Goal: Transaction & Acquisition: Purchase product/service

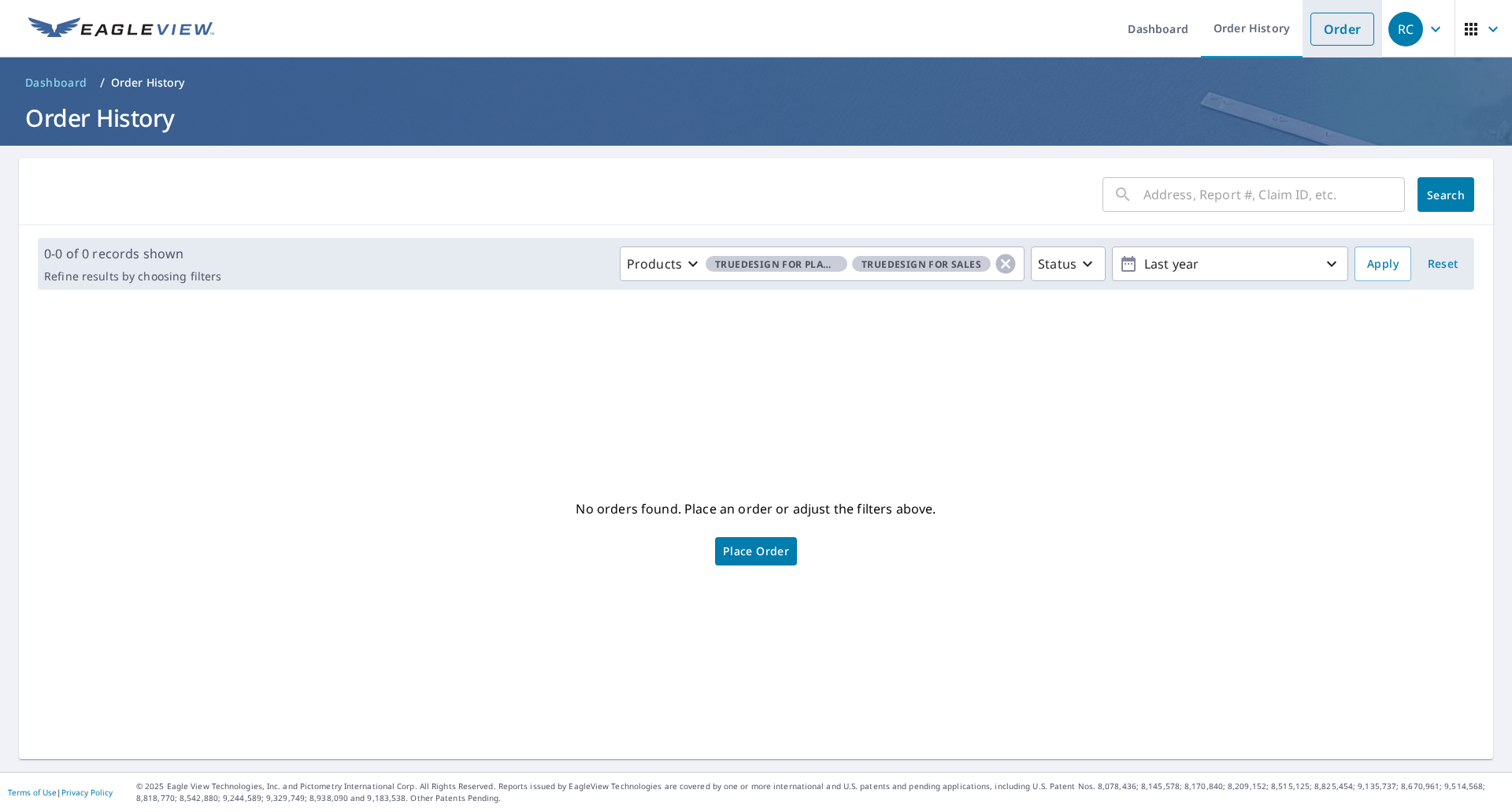
click at [1315, 32] on link "Order" at bounding box center [1343, 28] width 64 height 33
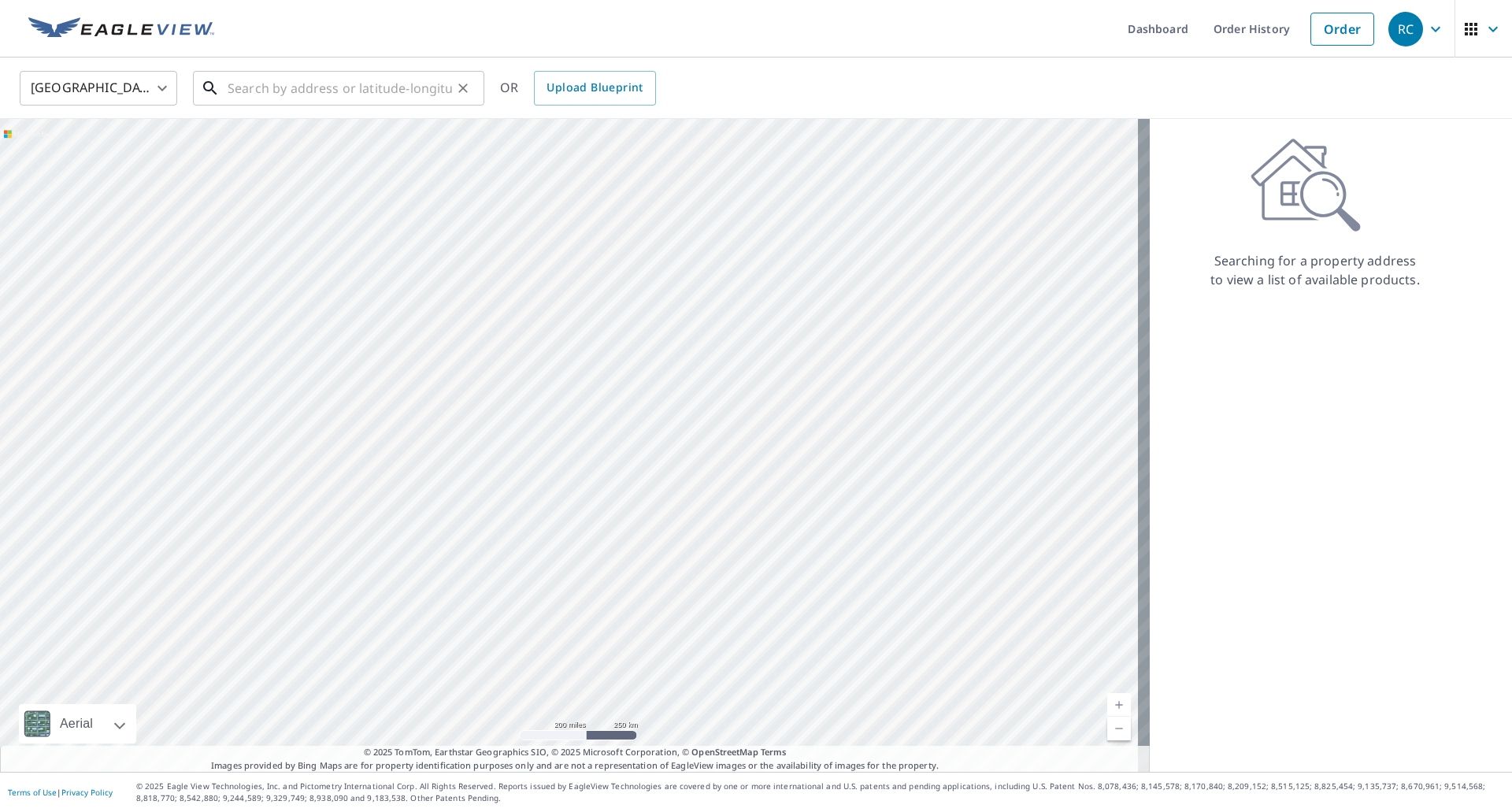
click at [289, 91] on input "text" at bounding box center [339, 87] width 225 height 44
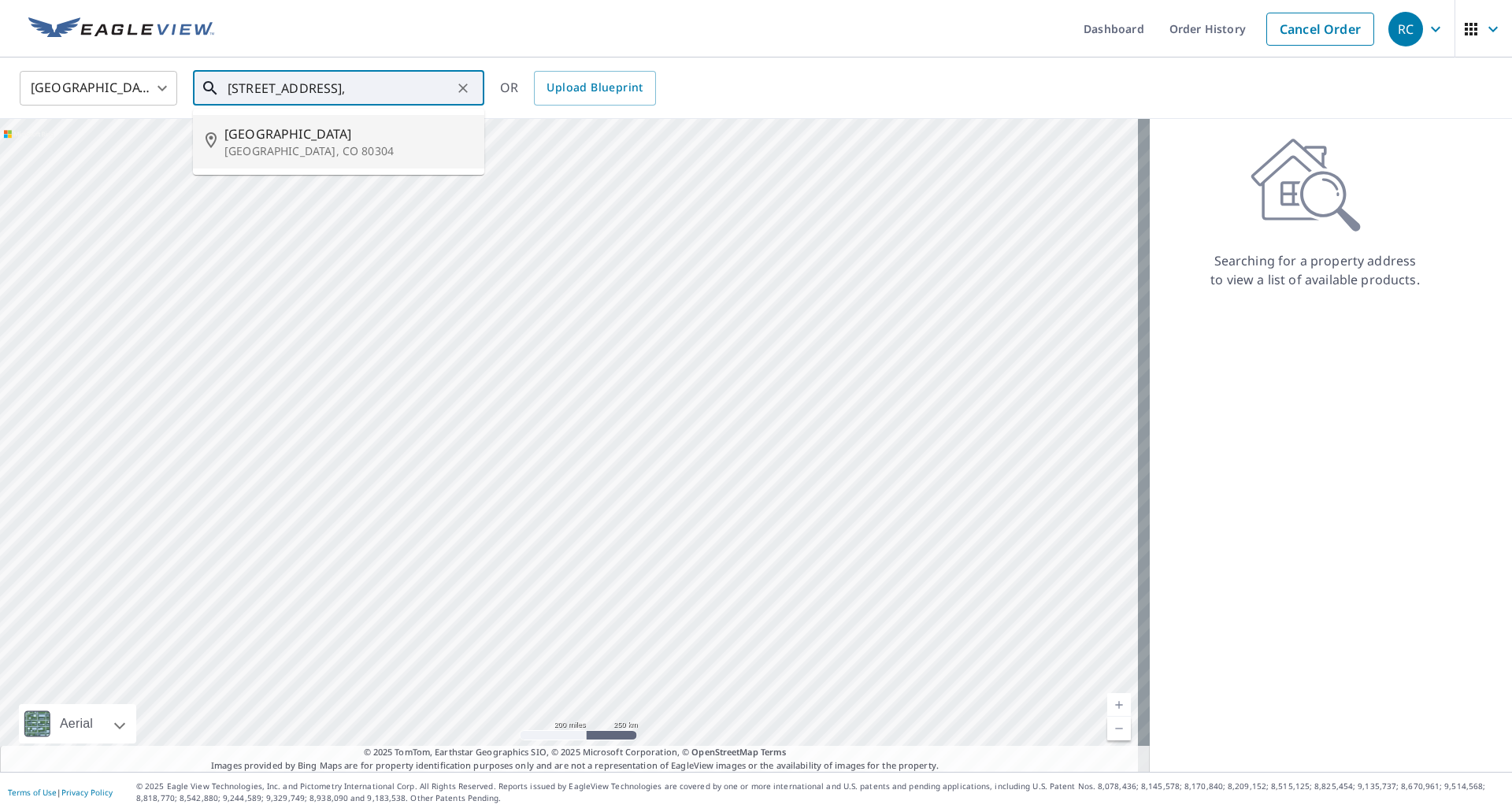
click at [323, 137] on span "[GEOGRAPHIC_DATA]" at bounding box center [348, 133] width 247 height 19
type input "[STREET_ADDRESS]"
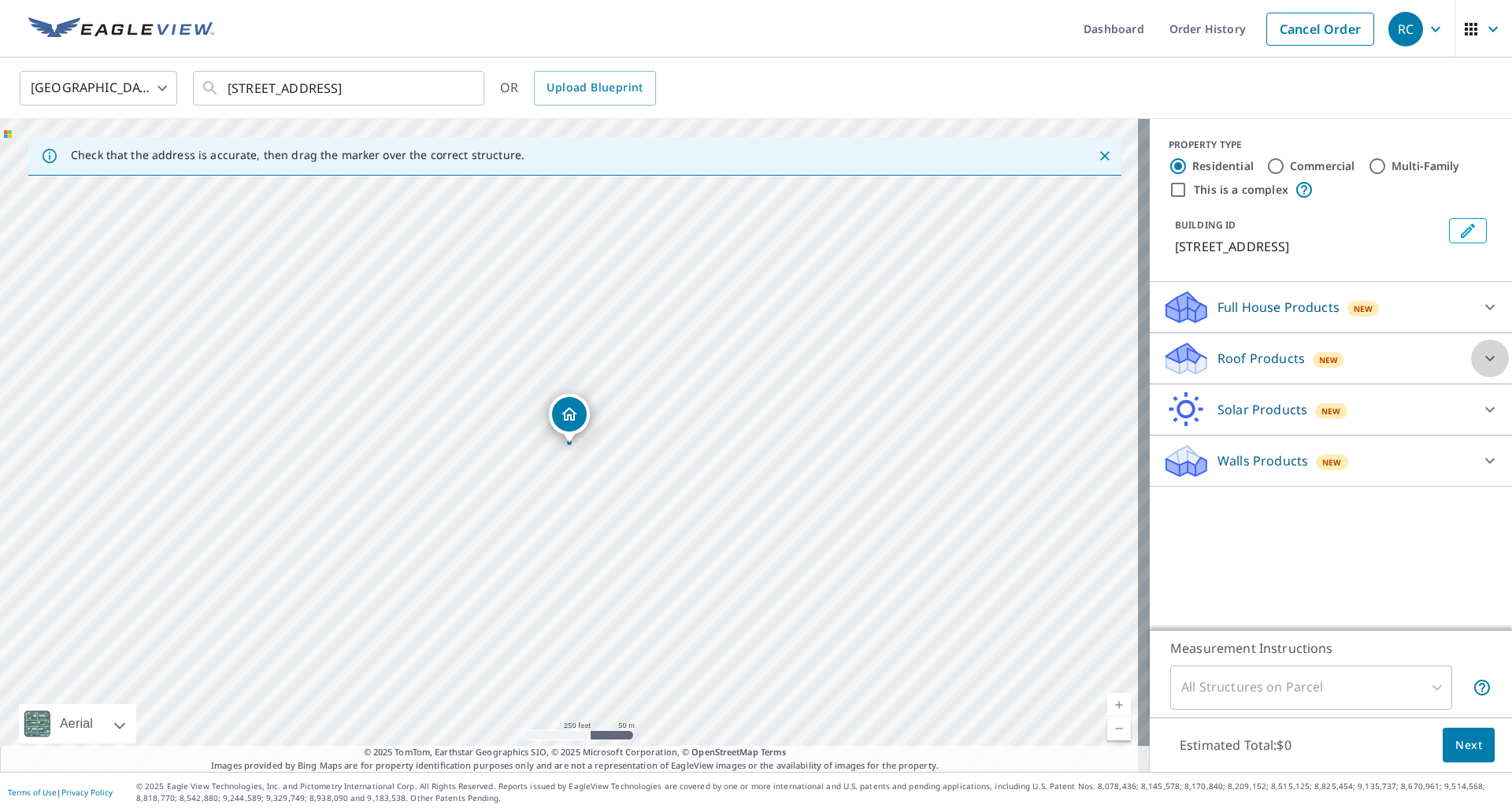
click at [1482, 363] on icon at bounding box center [1490, 358] width 19 height 19
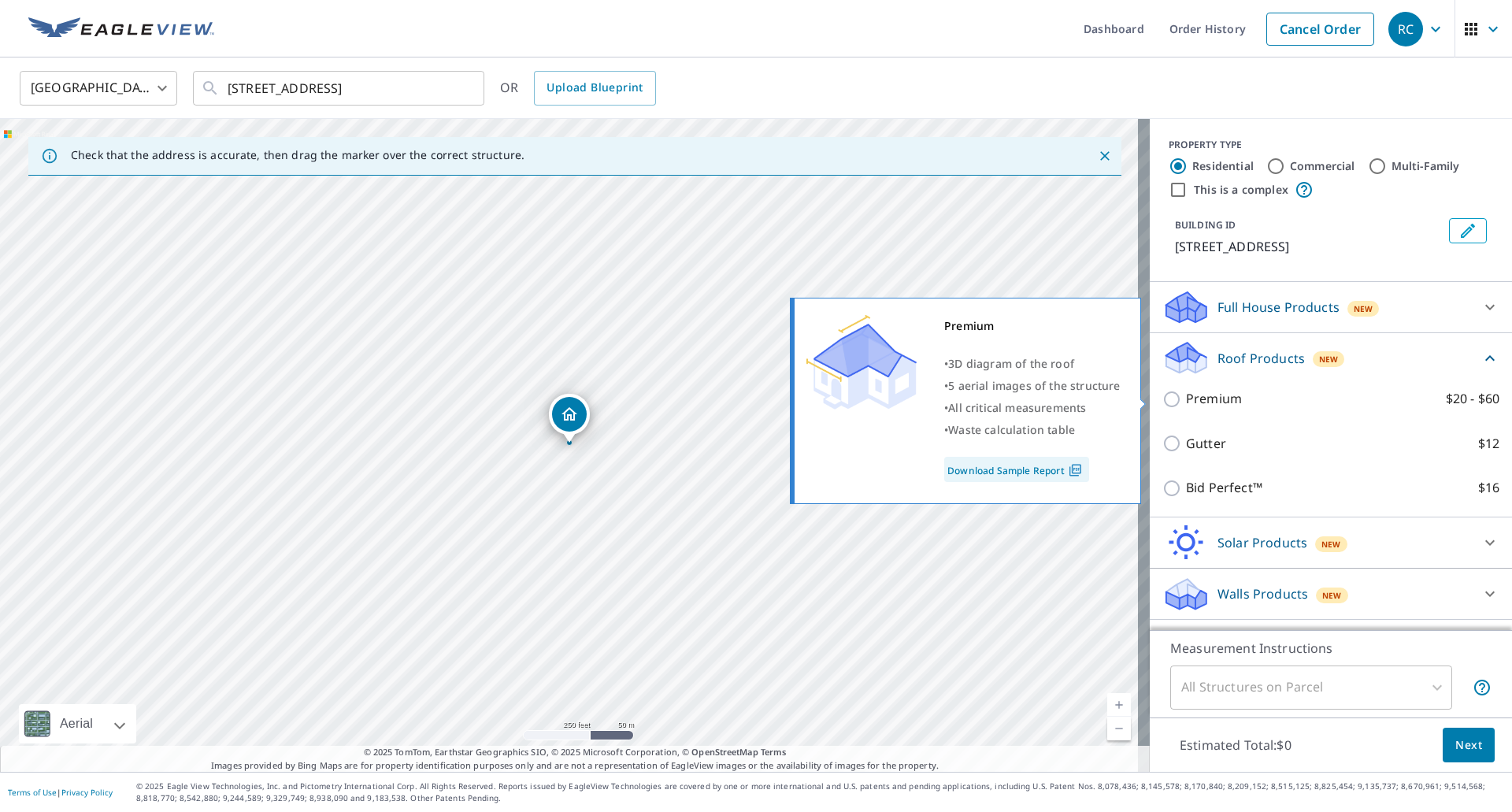
click at [1162, 398] on input "Premium $20 - $60" at bounding box center [1173, 399] width 24 height 19
checkbox input "true"
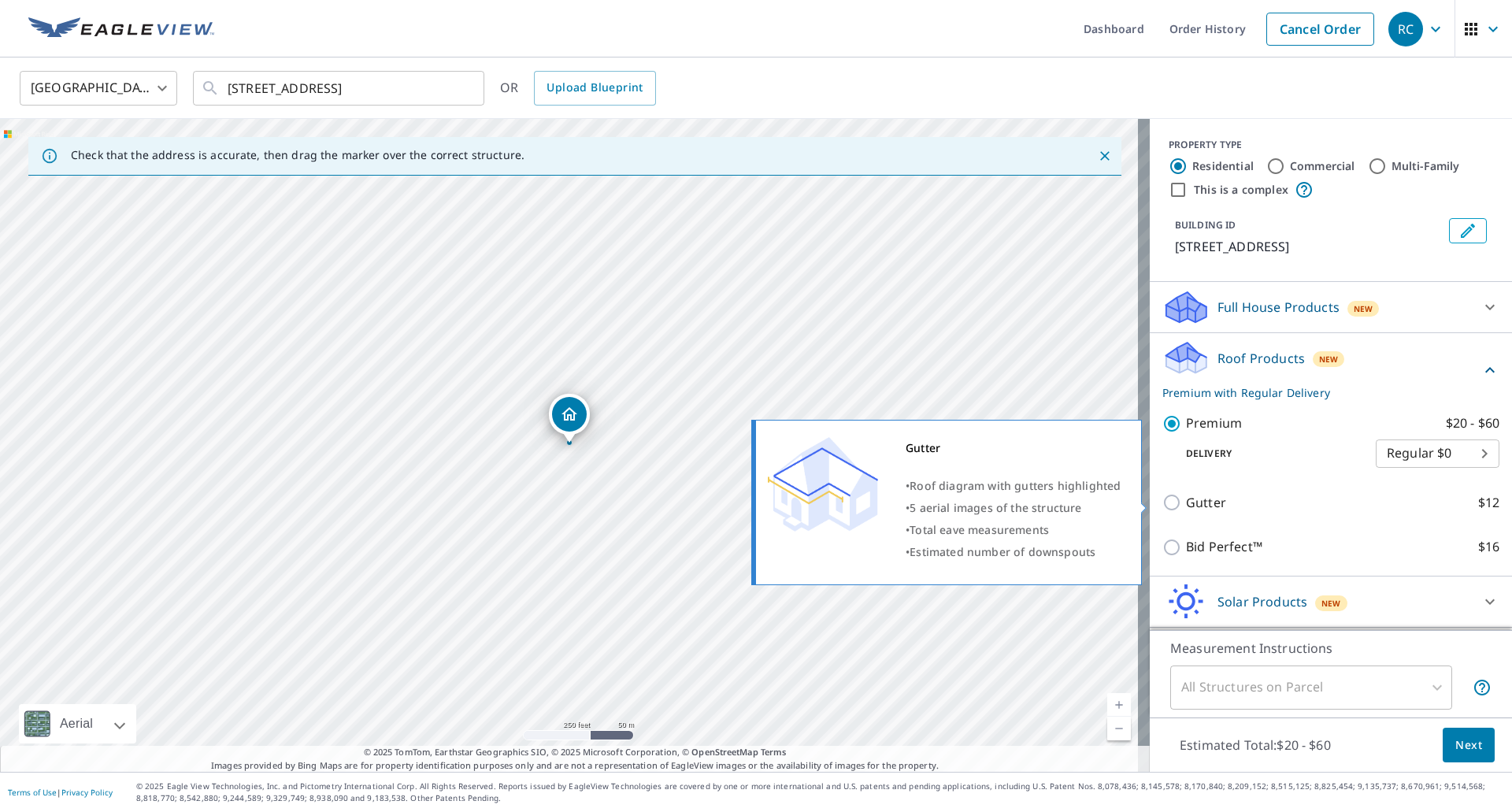
click at [1162, 497] on input "Gutter $12" at bounding box center [1173, 502] width 24 height 19
checkbox input "true"
type input "1"
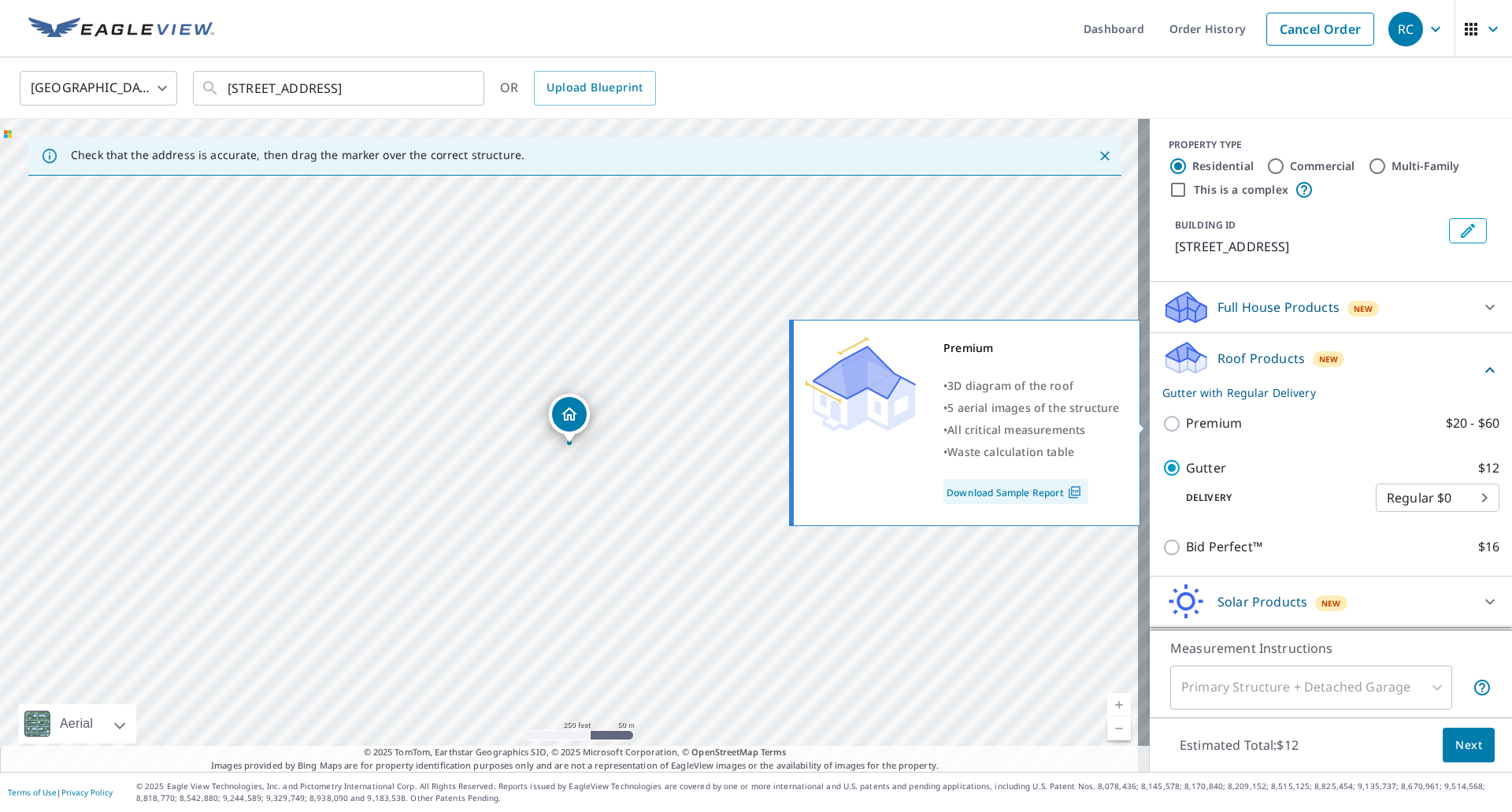
click at [1162, 416] on input "Premium $20 - $60" at bounding box center [1173, 424] width 24 height 19
checkbox input "true"
checkbox input "false"
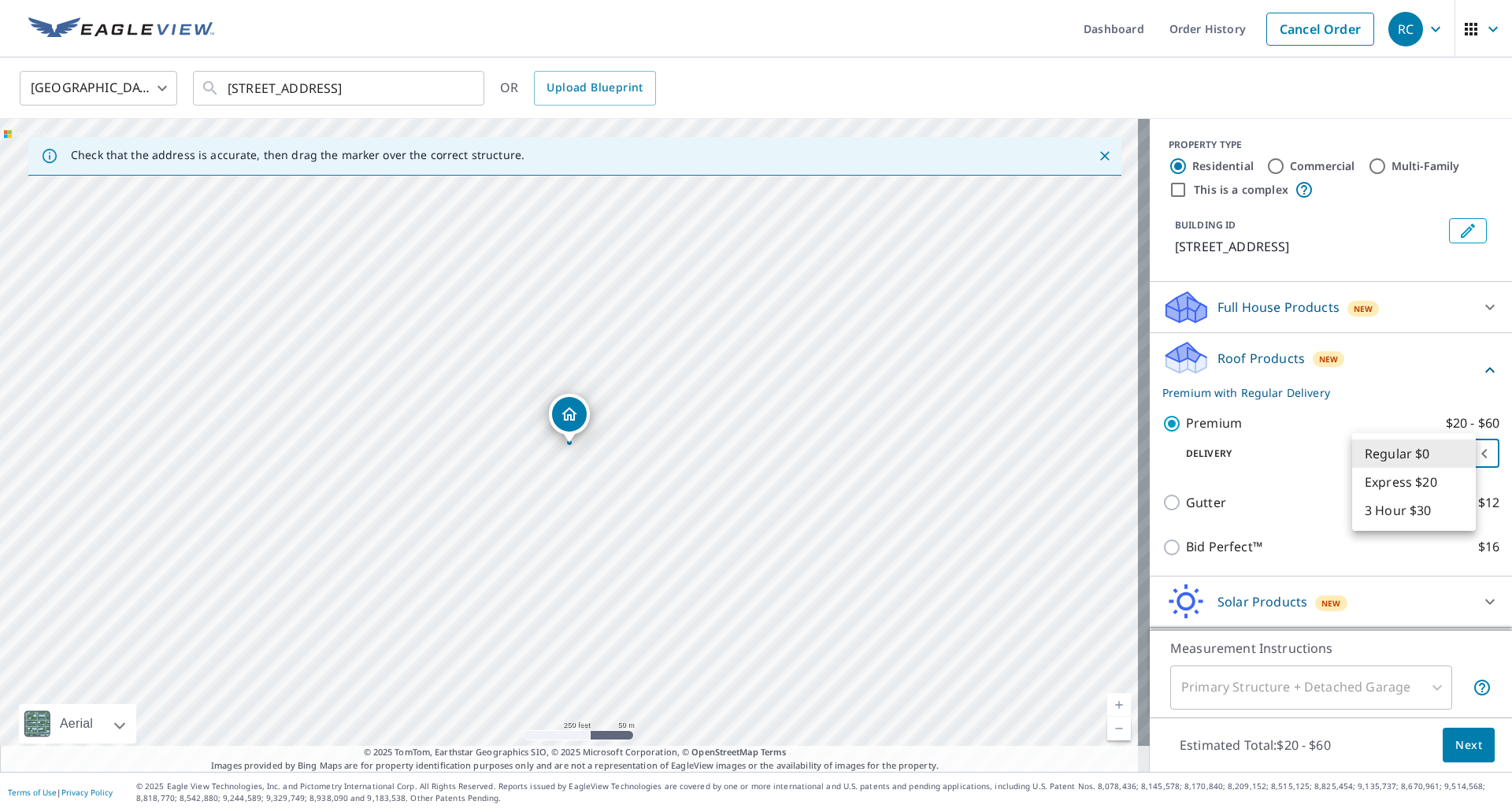
click at [1462, 450] on body "RC RC Dashboard Order History Cancel Order RC United States [GEOGRAPHIC_DATA] ​…" at bounding box center [756, 406] width 1512 height 812
click at [1458, 454] on li "Regular $0" at bounding box center [1413, 453] width 123 height 28
click at [1467, 743] on span "Next" at bounding box center [1469, 744] width 26 height 20
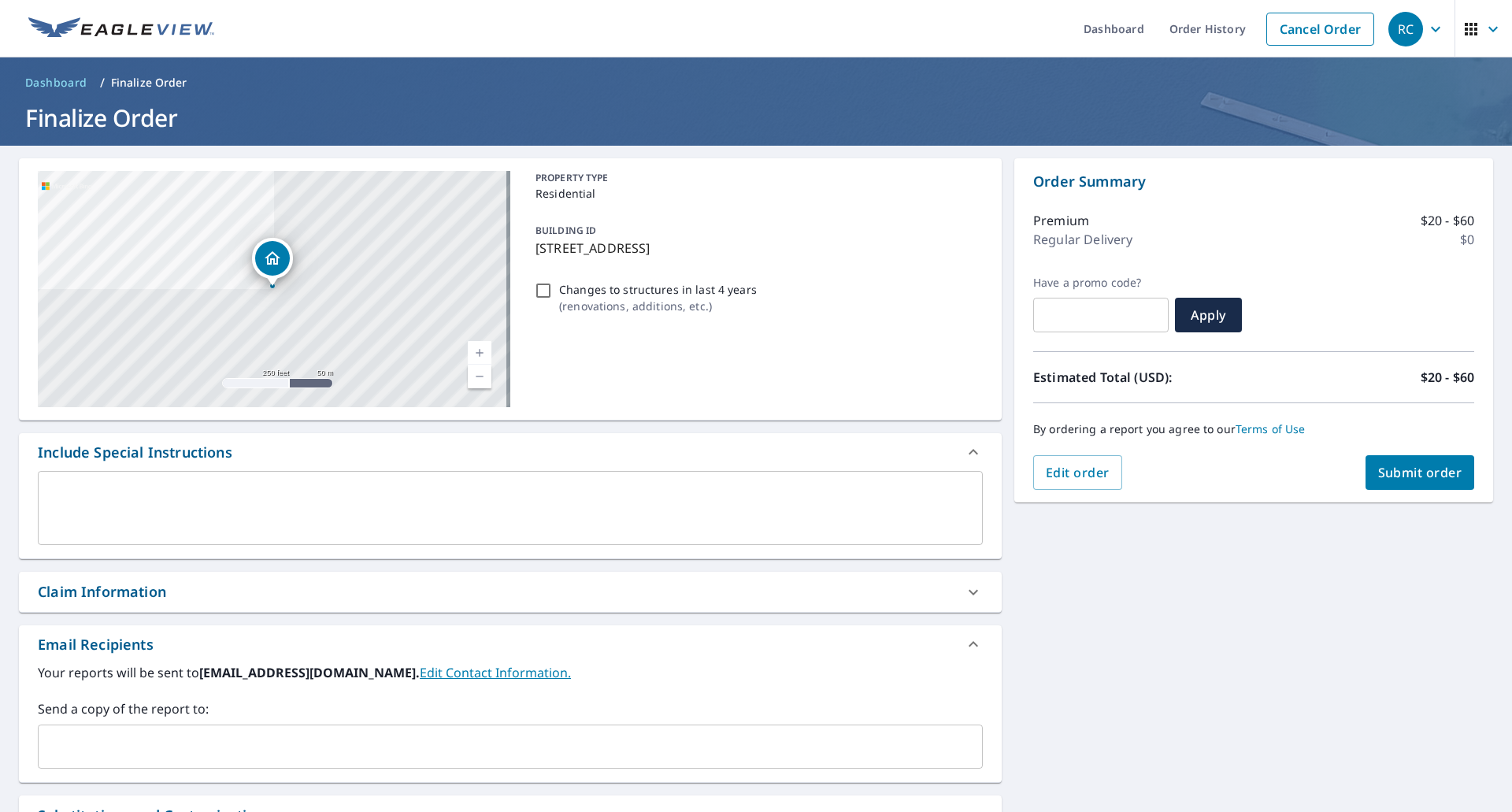
click at [1390, 483] on button "Submit order" at bounding box center [1420, 472] width 109 height 35
